Goal: Information Seeking & Learning: Find specific fact

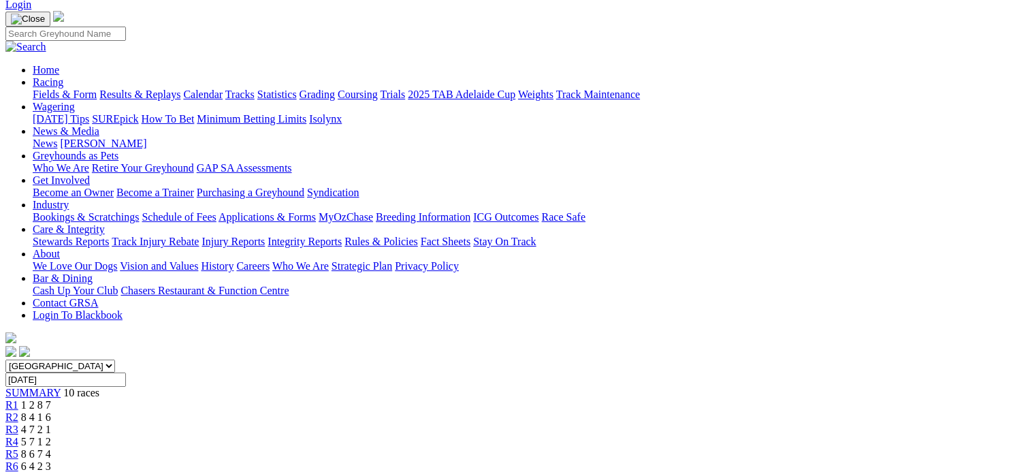
scroll to position [272, 0]
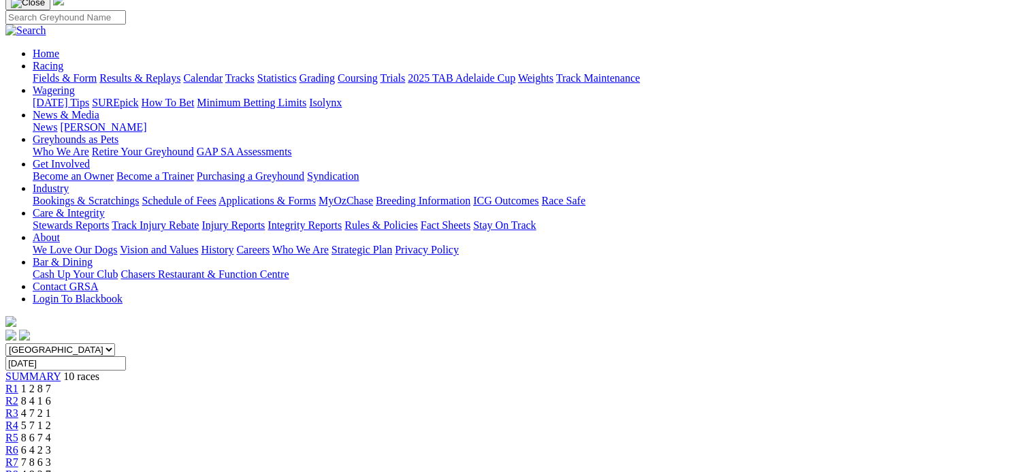
scroll to position [68, 0]
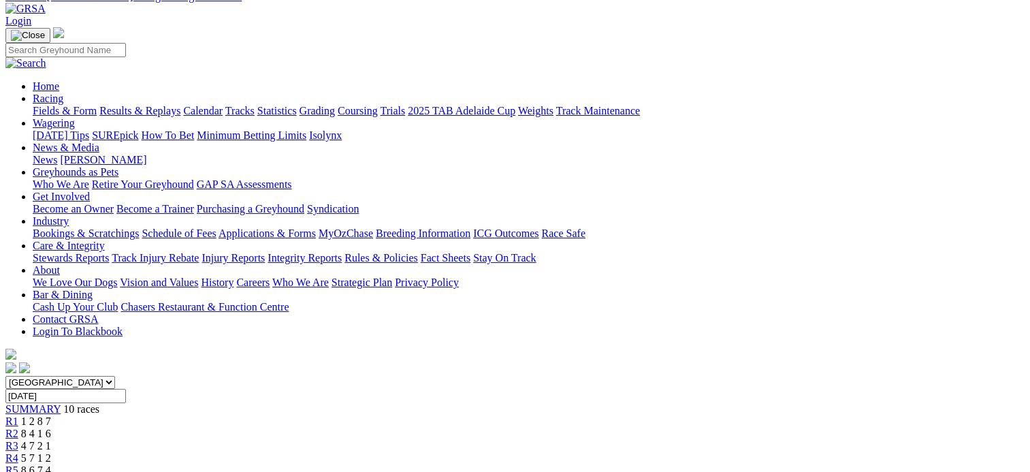
click at [225, 415] on div "R1 1 2 8 7" at bounding box center [514, 421] width 1019 height 12
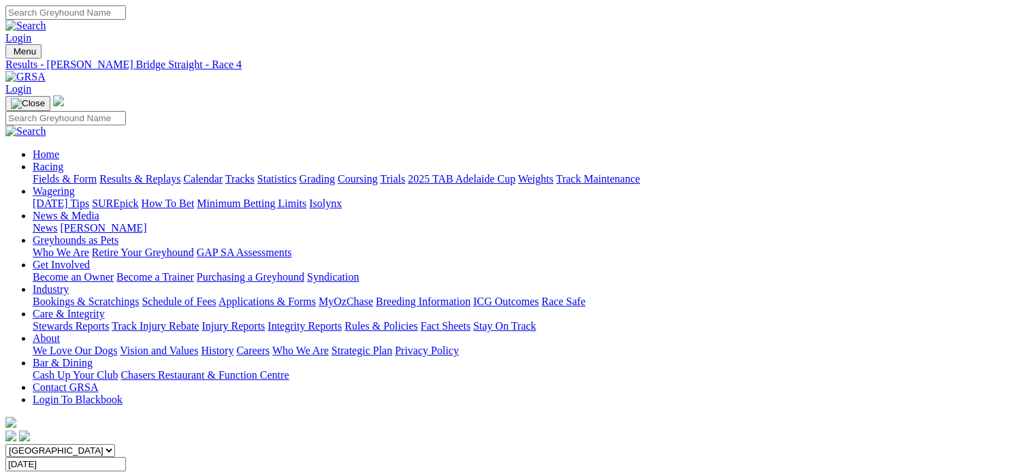
click at [126, 14] on input "Search" at bounding box center [65, 12] width 121 height 14
type input "sir rico"
click at [46, 20] on link at bounding box center [25, 26] width 41 height 12
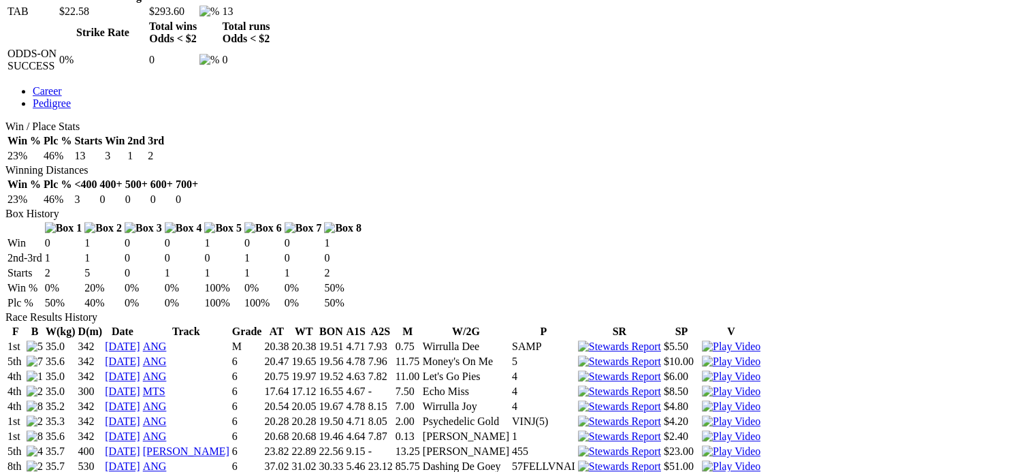
scroll to position [613, 0]
